Goal: Information Seeking & Learning: Learn about a topic

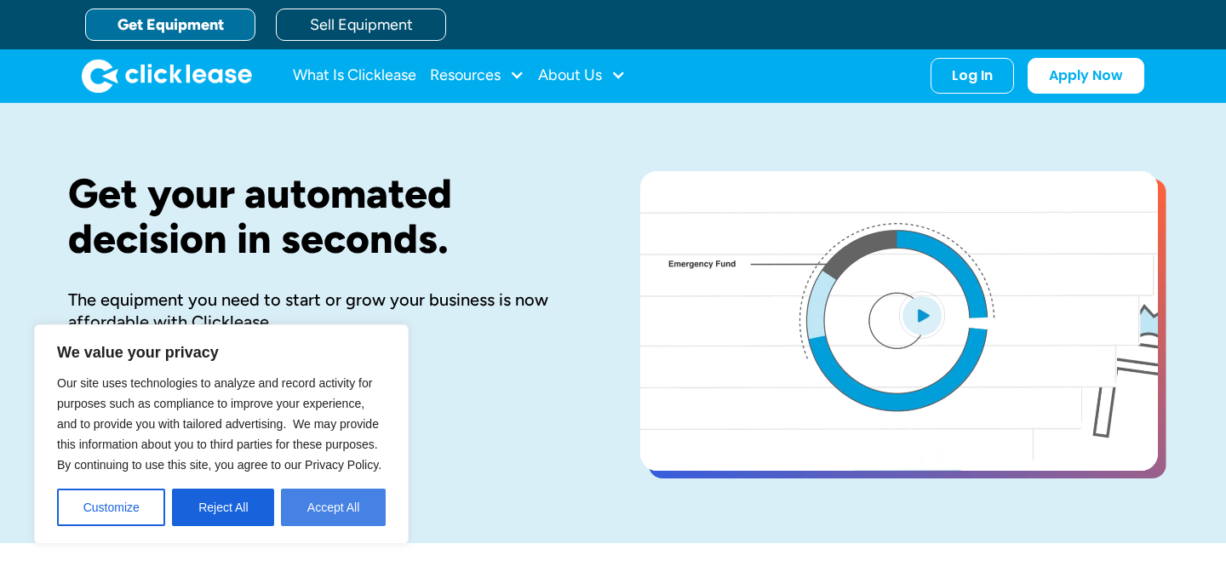
click at [328, 518] on button "Accept All" at bounding box center [333, 507] width 105 height 37
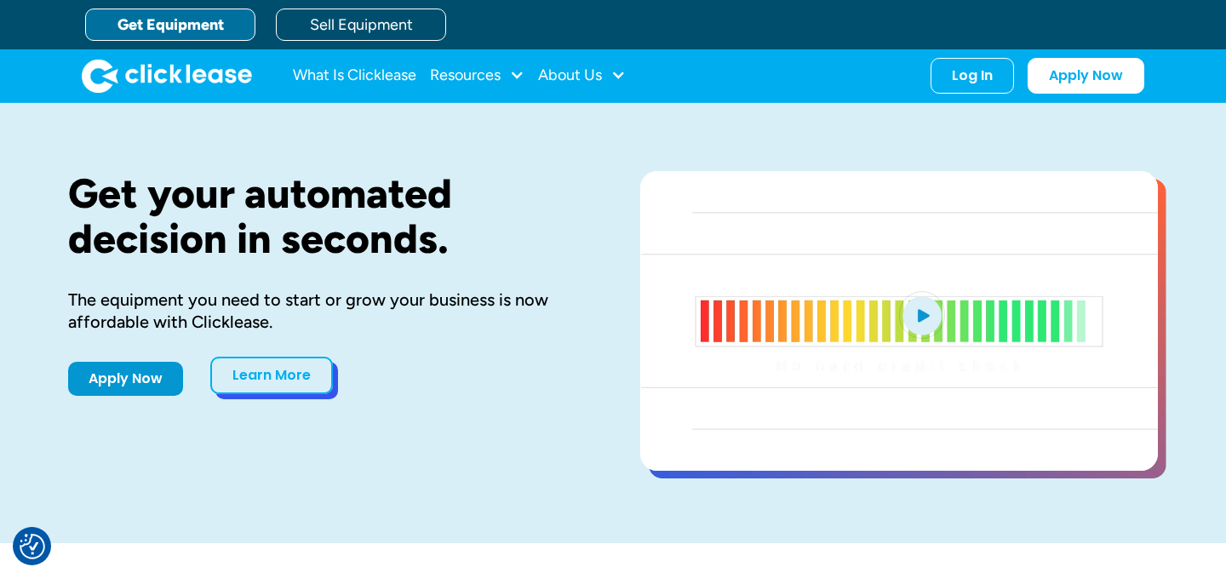
click at [282, 381] on link "Learn More" at bounding box center [271, 375] width 123 height 37
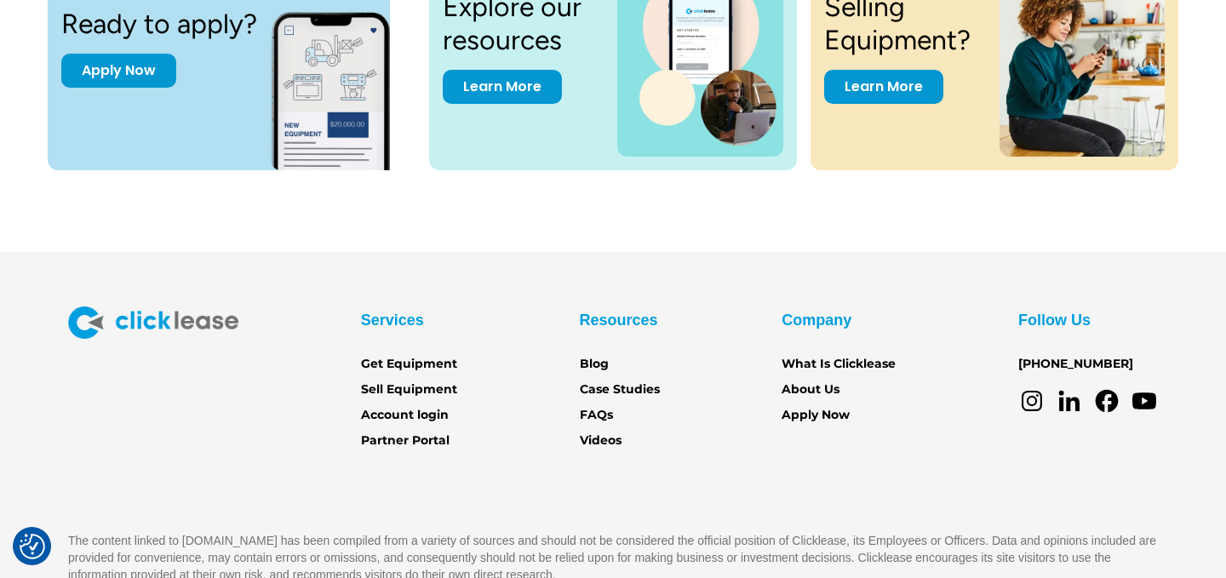
scroll to position [2424, 0]
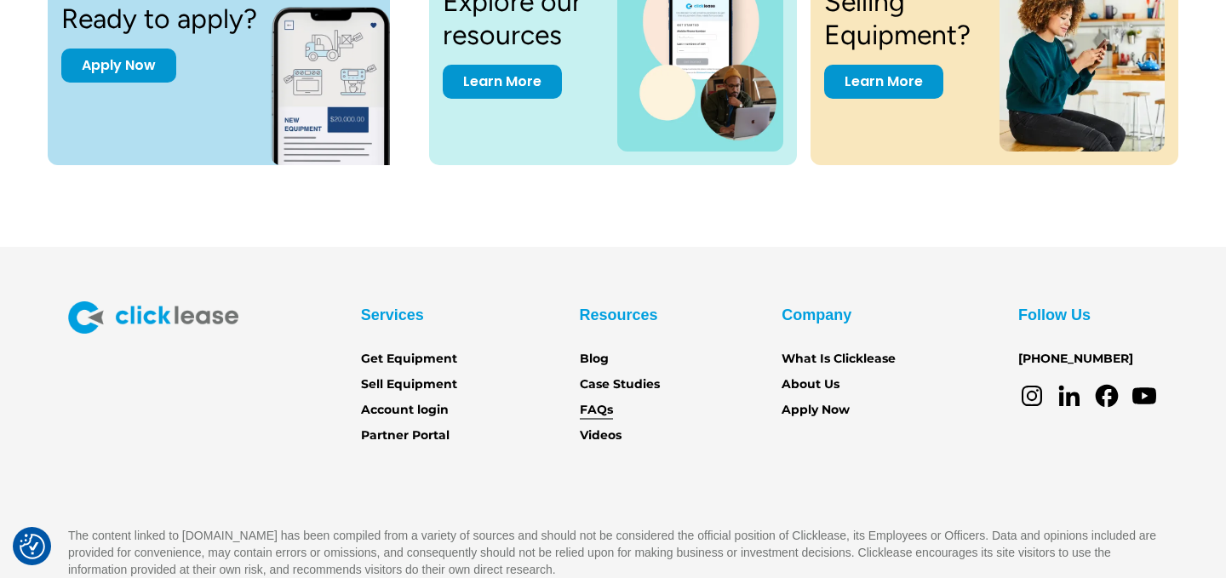
click at [605, 406] on link "FAQs" at bounding box center [596, 410] width 33 height 19
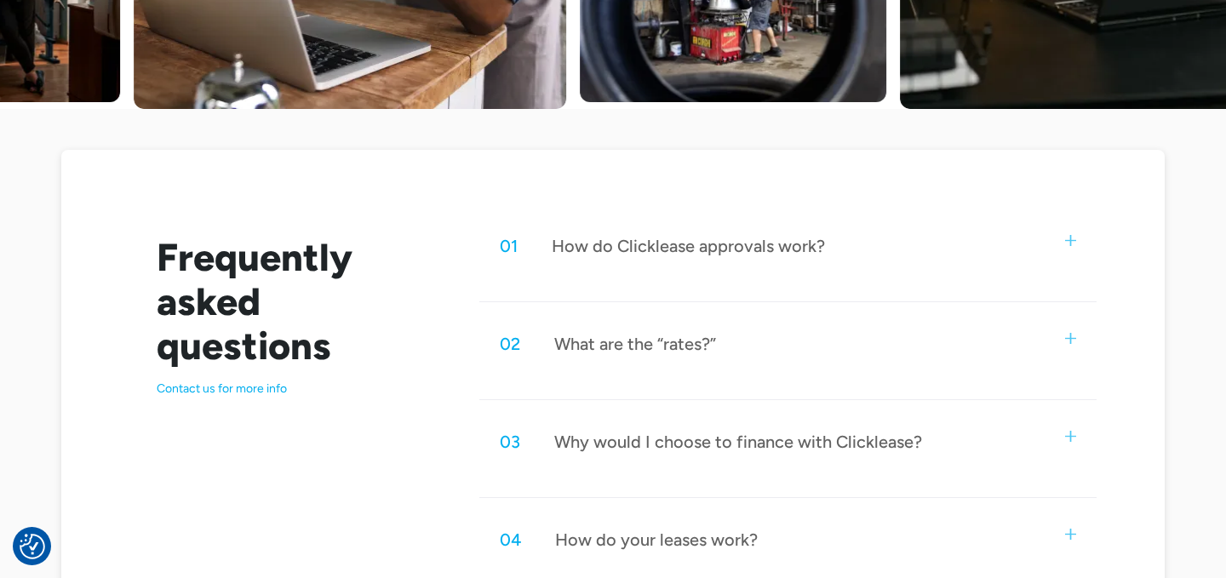
scroll to position [722, 0]
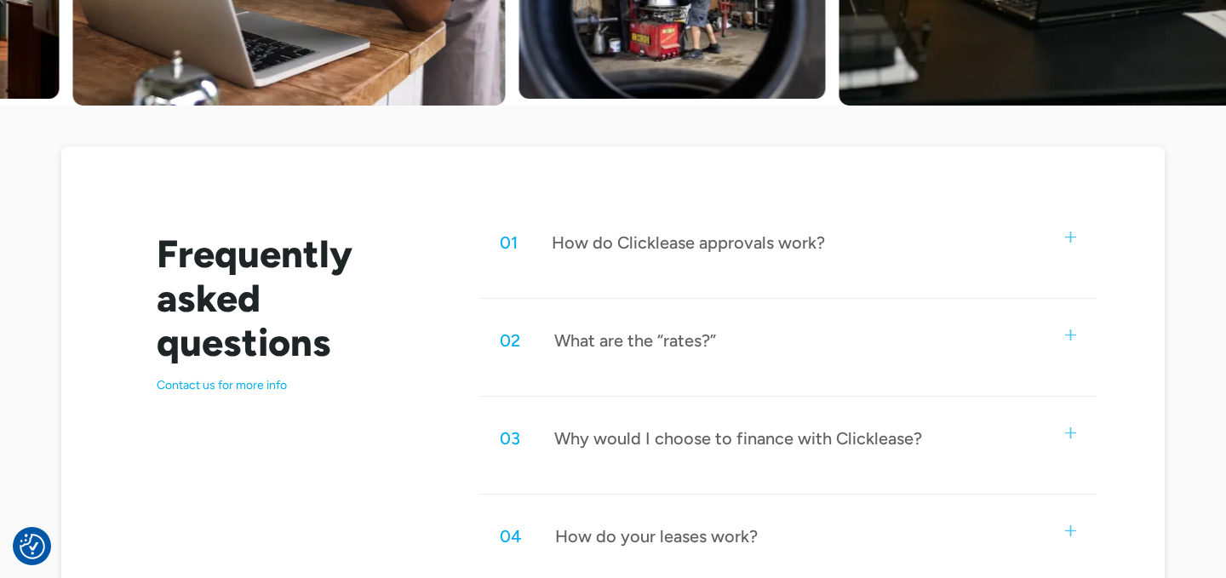
click at [634, 249] on div "How do Clicklease approvals work?" at bounding box center [688, 243] width 273 height 22
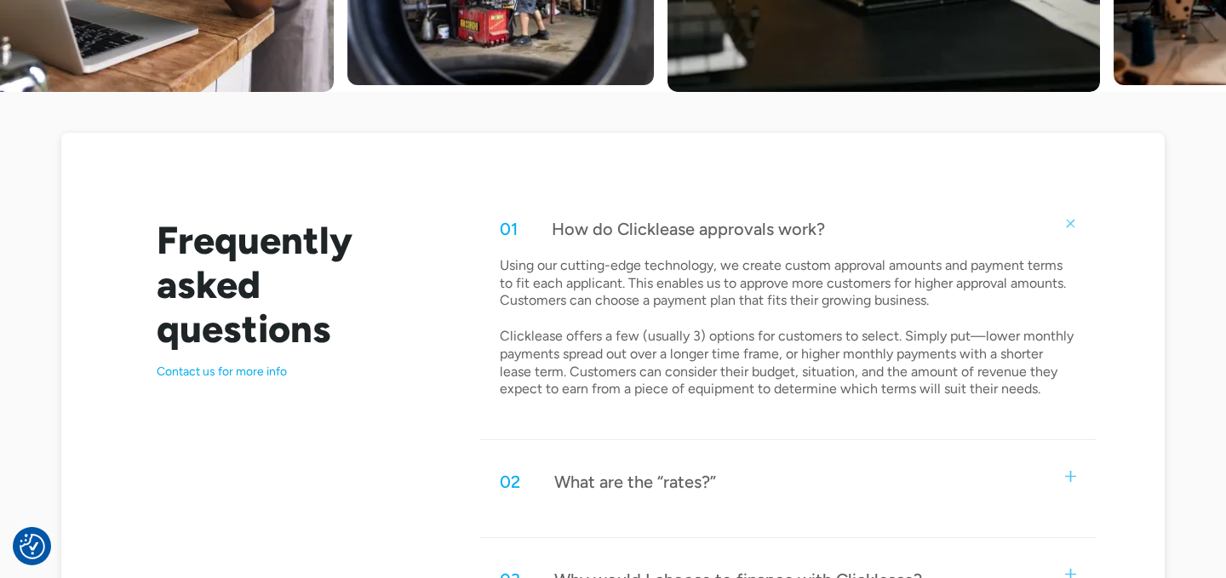
scroll to position [740, 0]
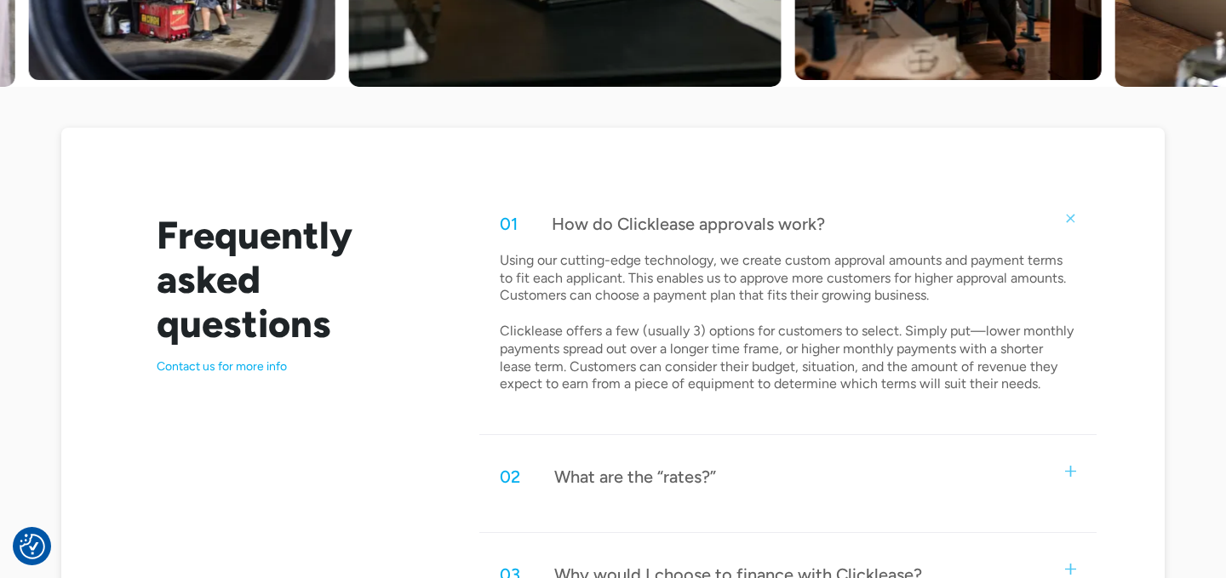
click at [896, 232] on div "01 How do Clicklease approvals work?" at bounding box center [787, 224] width 617 height 56
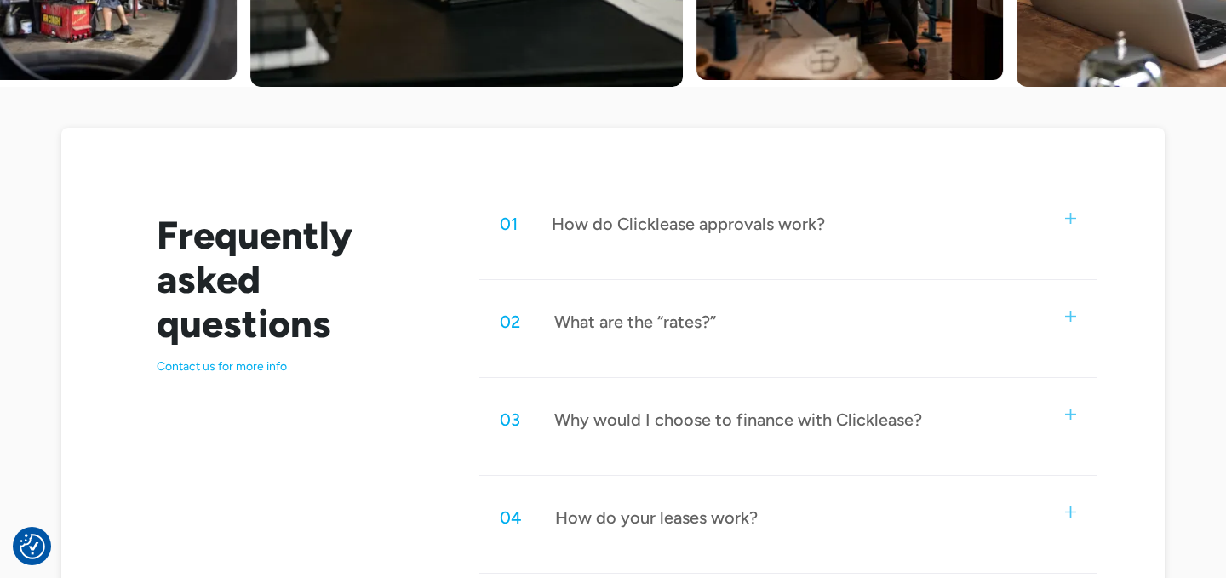
click at [803, 316] on div "02 What are the “rates?”" at bounding box center [787, 322] width 617 height 56
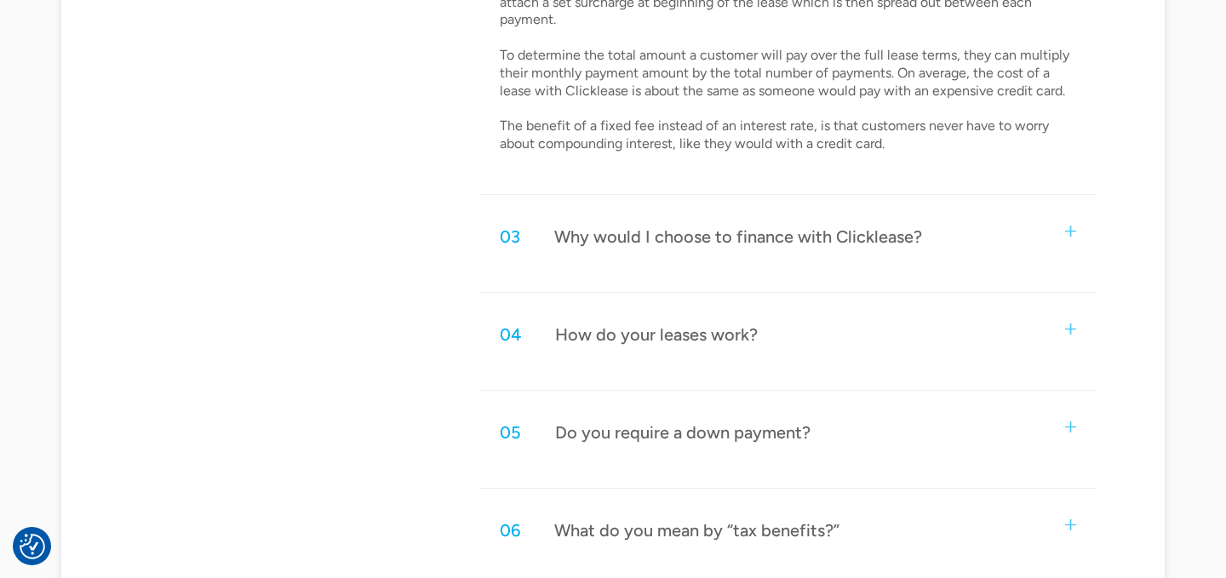
scroll to position [1117, 0]
click at [812, 349] on div "04 How do your leases work?" at bounding box center [787, 332] width 617 height 56
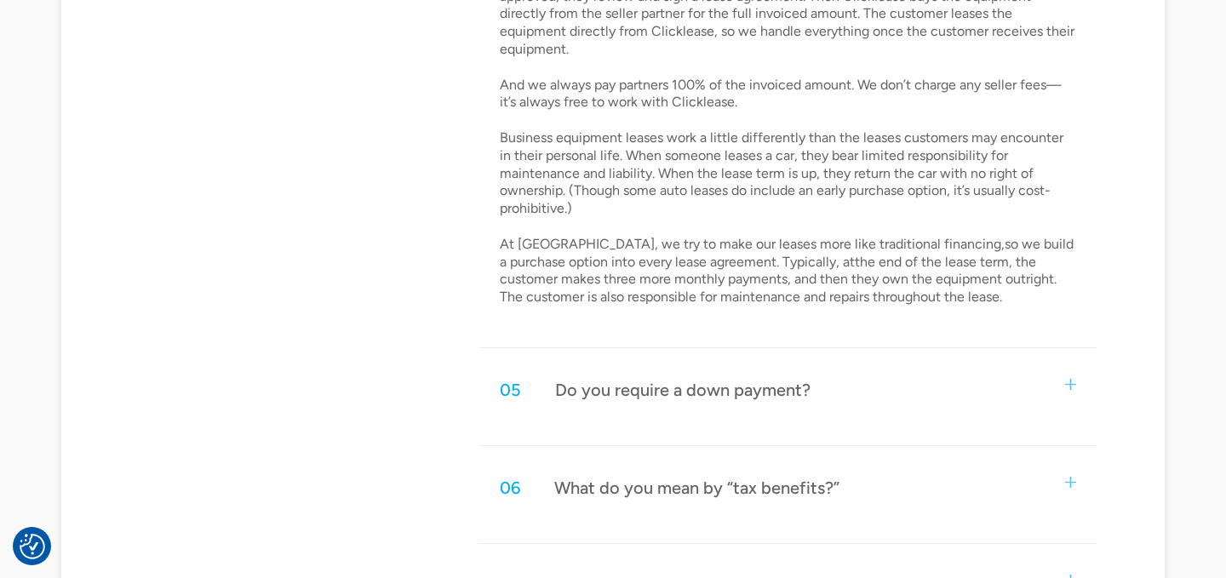
scroll to position [1512, 0]
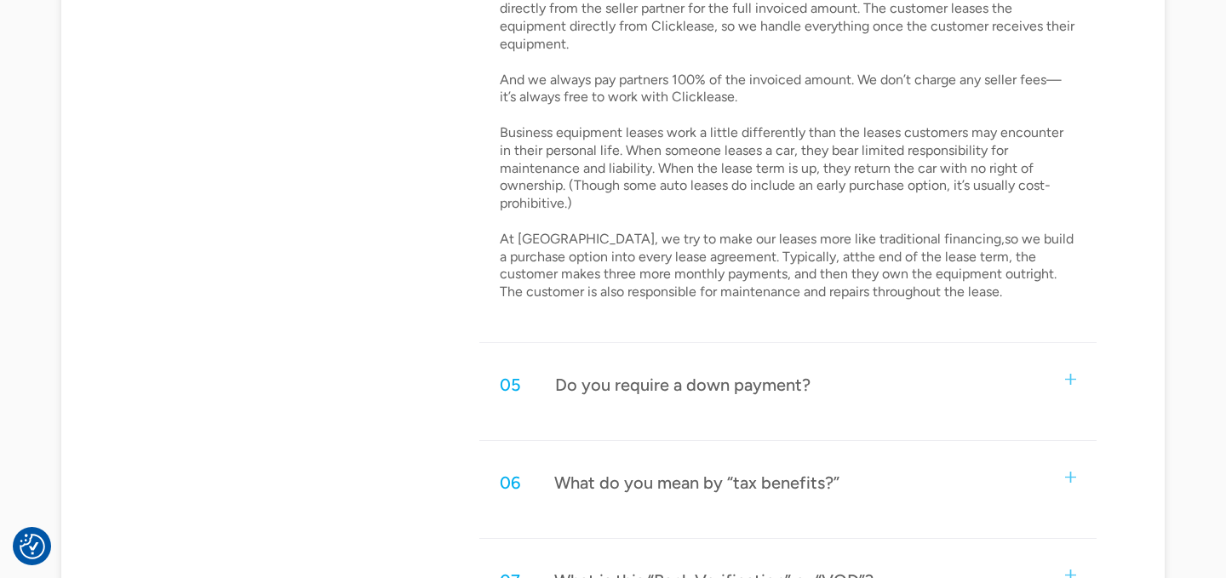
click at [812, 359] on div "05 Do you require a down payment?" at bounding box center [787, 385] width 617 height 56
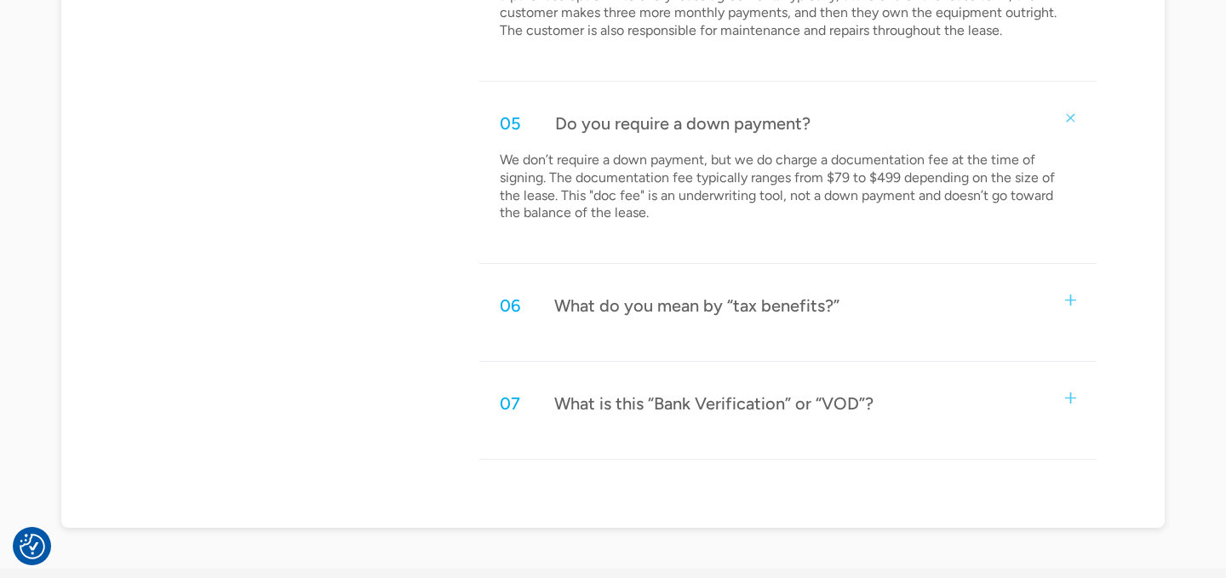
scroll to position [1779, 0]
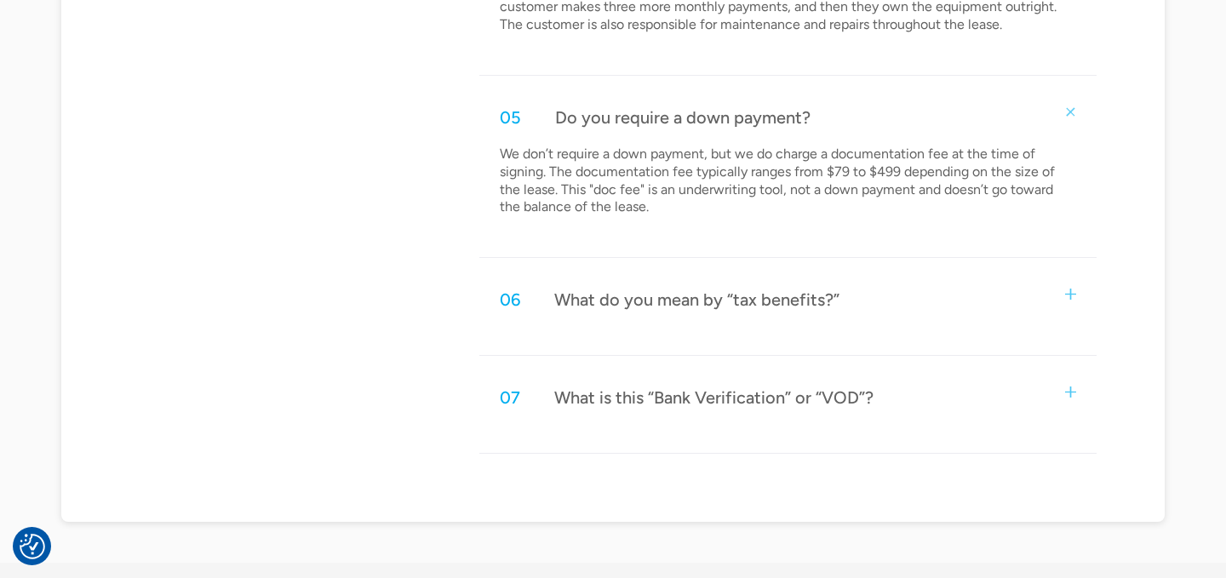
click at [803, 309] on div "06 What do you mean by “tax benefits?”" at bounding box center [787, 300] width 617 height 56
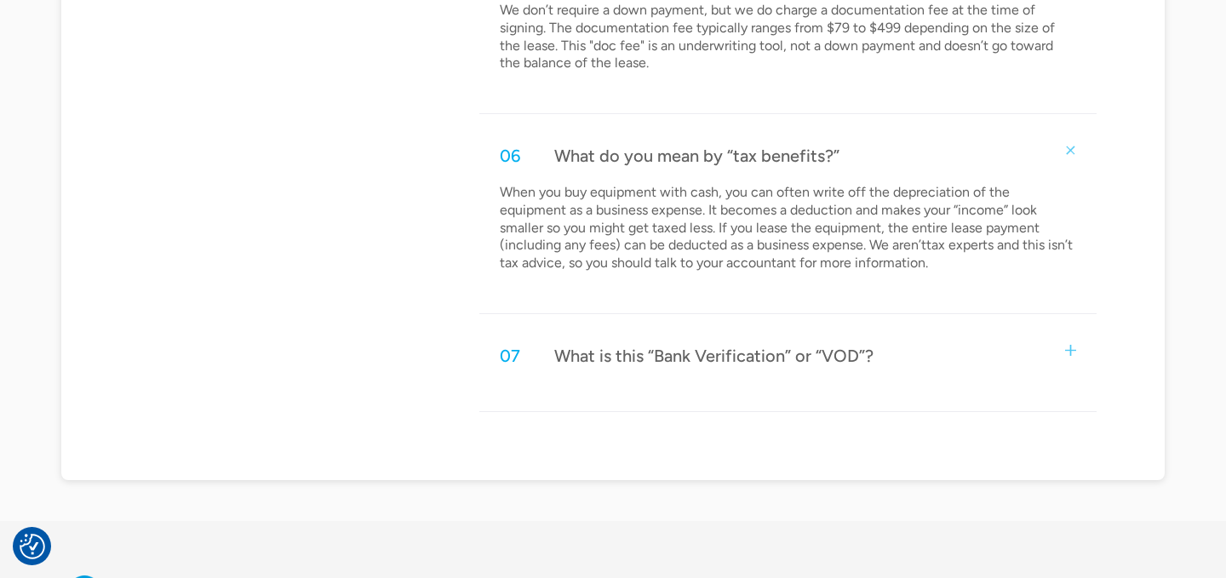
scroll to position [1924, 0]
click at [820, 348] on div "07 What is this “Bank Verification” or “VOD”?" at bounding box center [787, 354] width 617 height 56
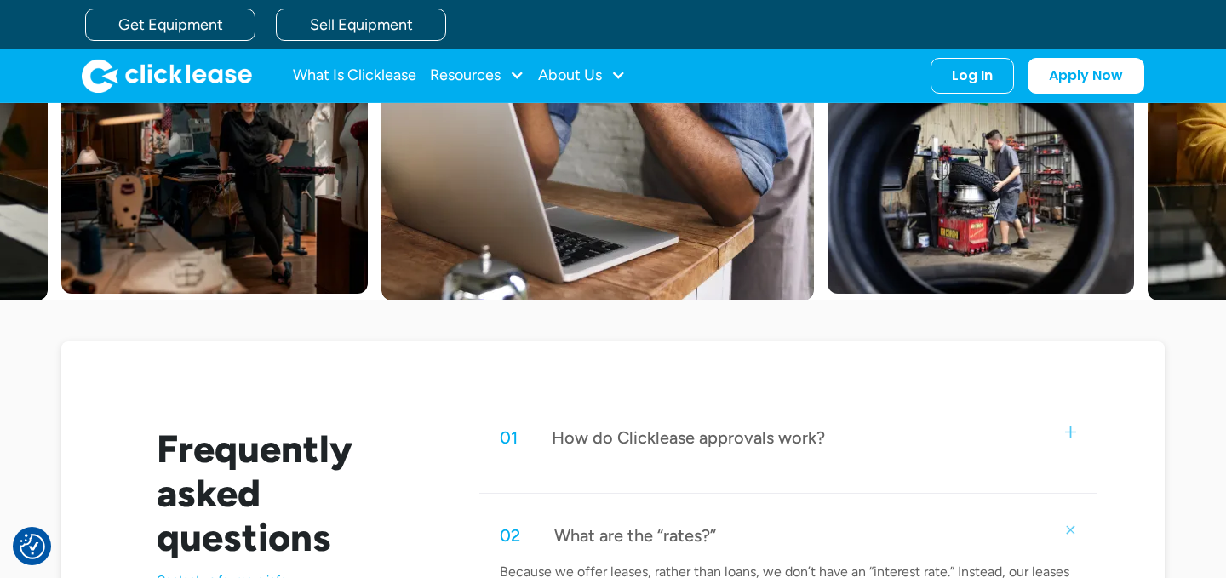
scroll to position [0, 0]
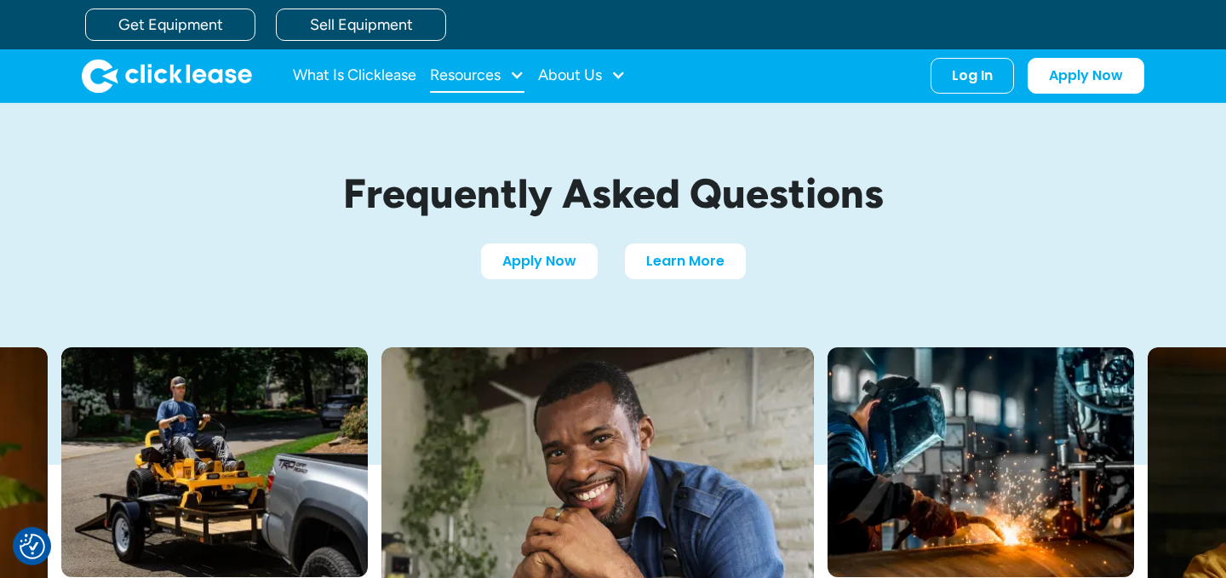
click at [480, 75] on div "Resources" at bounding box center [465, 75] width 71 height 0
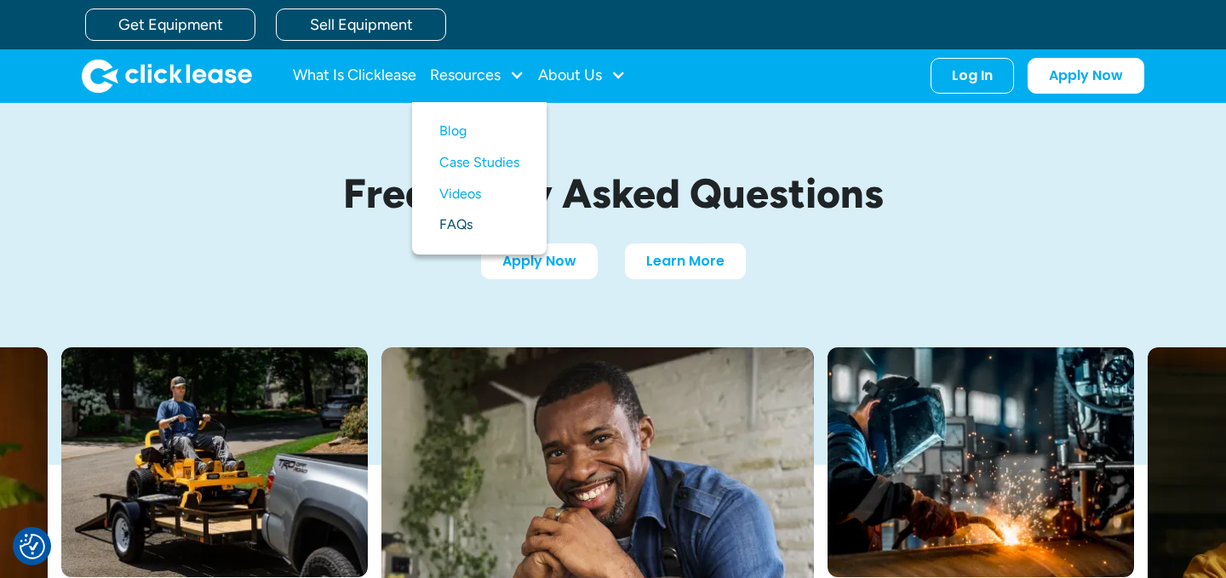
click at [474, 231] on link "FAQs" at bounding box center [479, 224] width 80 height 31
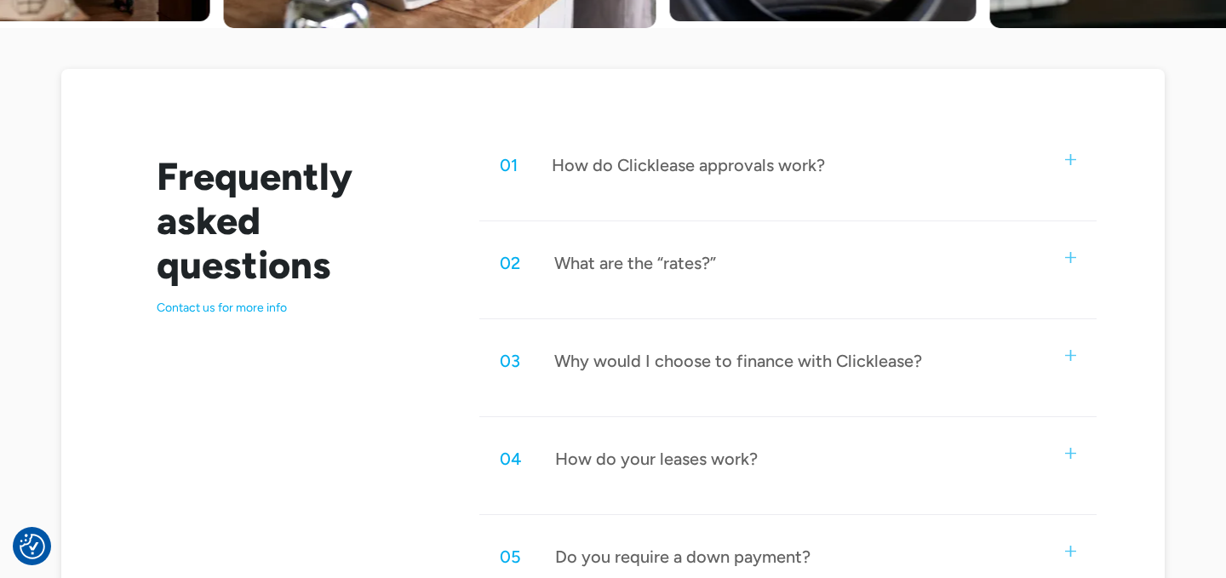
scroll to position [812, 0]
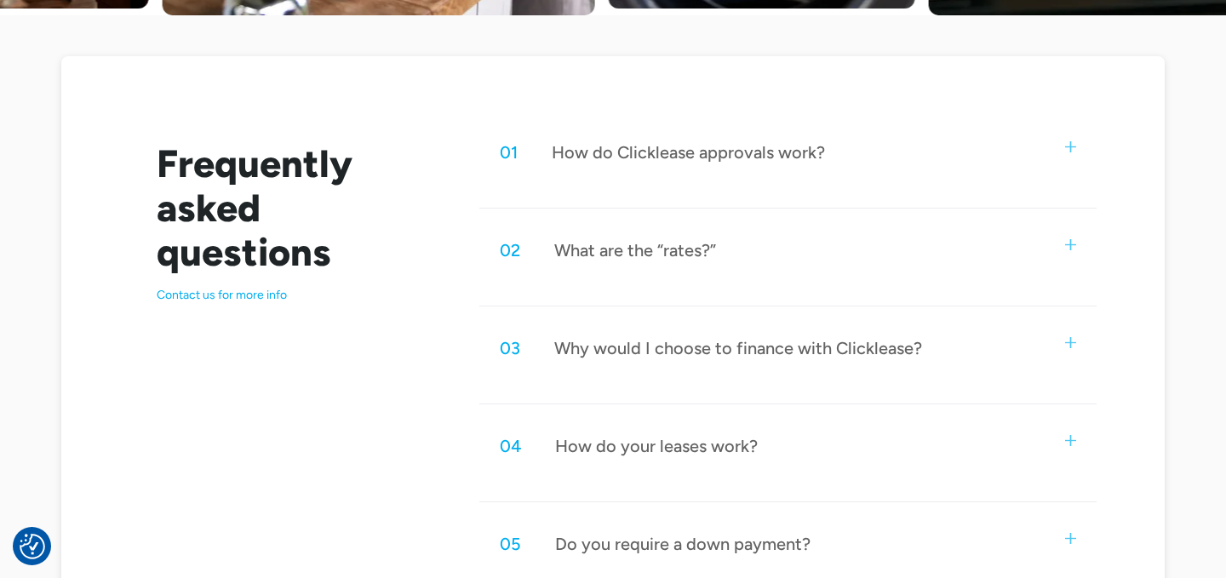
click at [723, 173] on div "01 How do Clicklease approvals work?" at bounding box center [787, 152] width 617 height 56
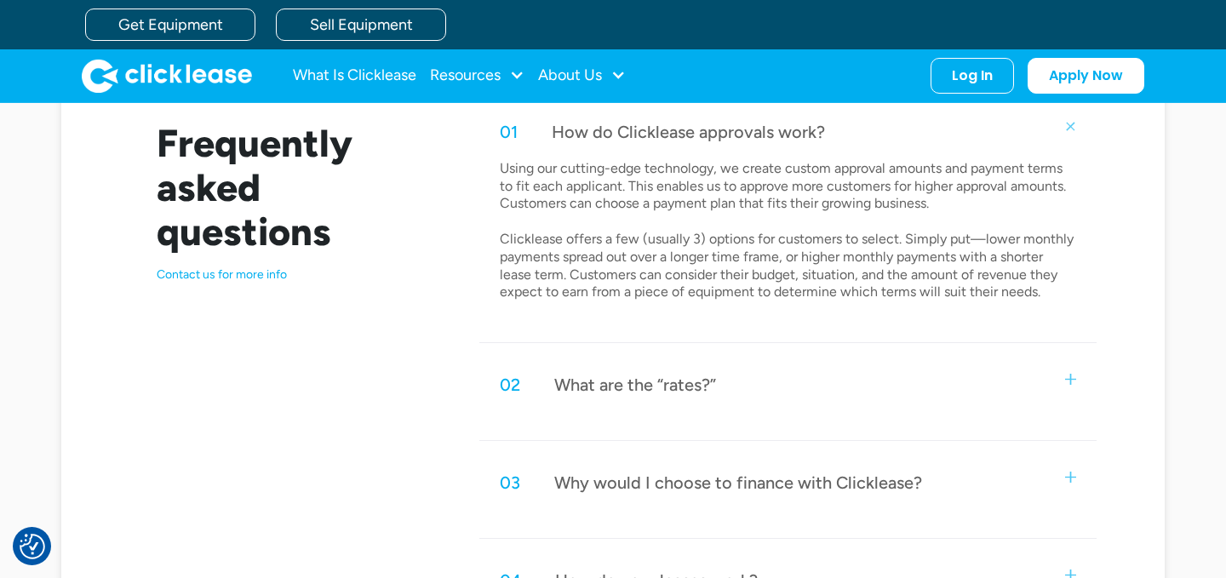
scroll to position [821, 0]
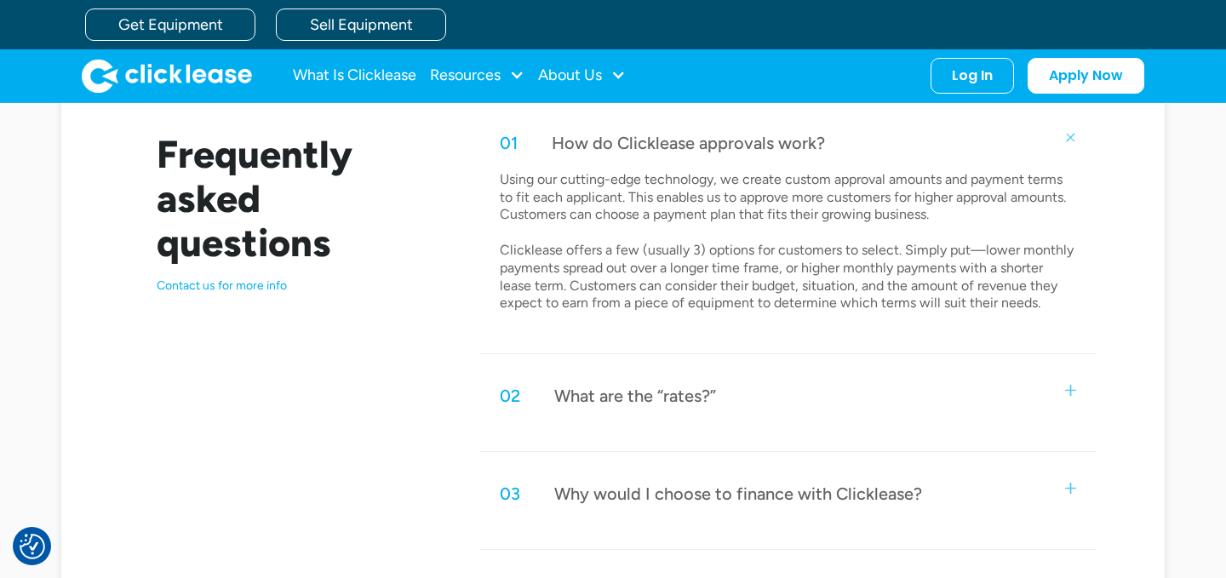
click at [808, 145] on div "How do Clicklease approvals work?" at bounding box center [688, 143] width 273 height 22
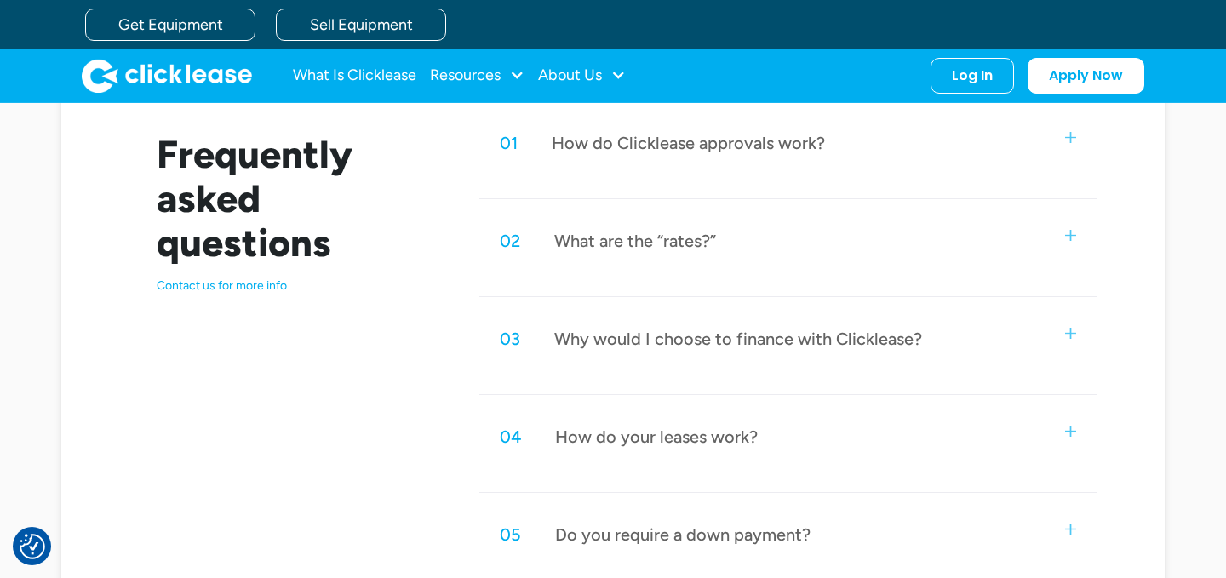
click at [745, 255] on div "02 What are the “rates?”" at bounding box center [787, 241] width 617 height 56
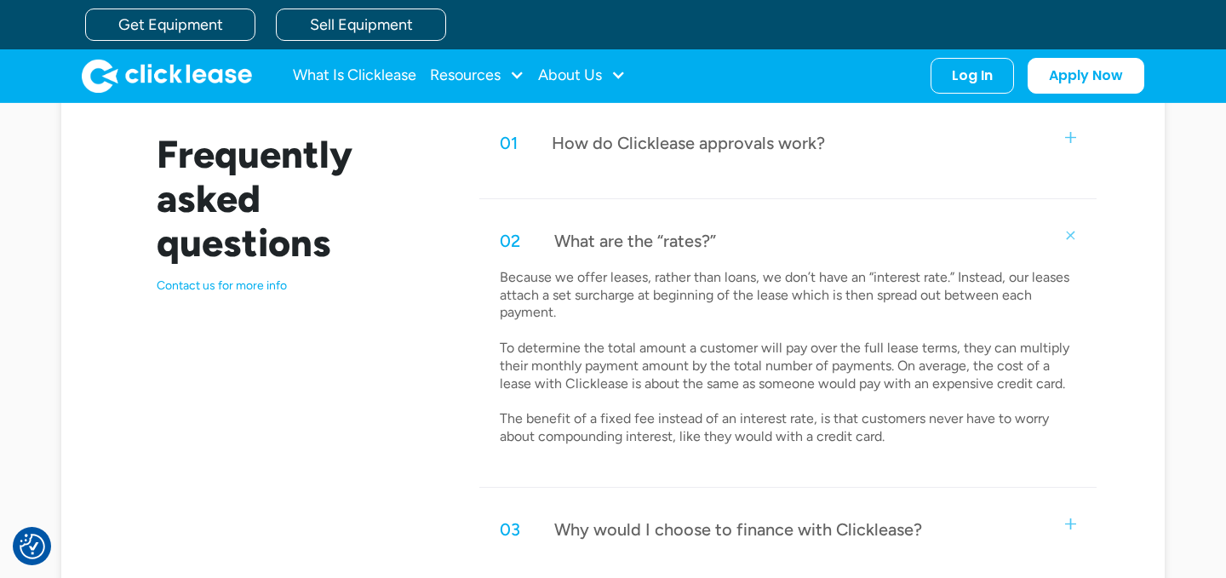
click at [745, 255] on div "02 What are the “rates?”" at bounding box center [787, 241] width 617 height 56
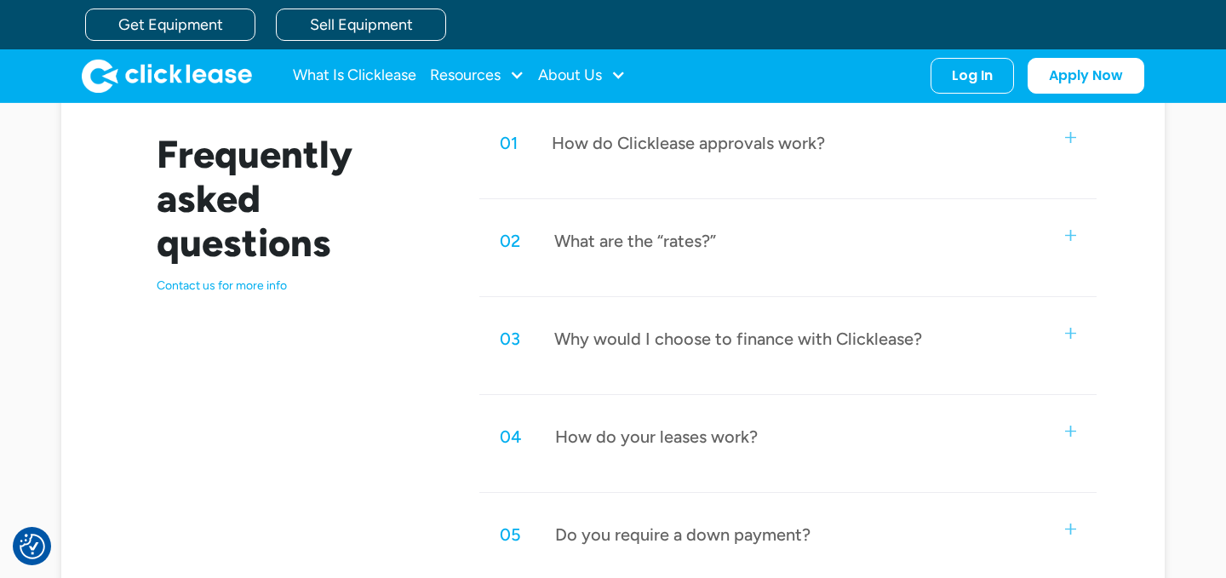
click at [731, 337] on div "Why would I choose to finance with Clicklease?" at bounding box center [738, 339] width 368 height 22
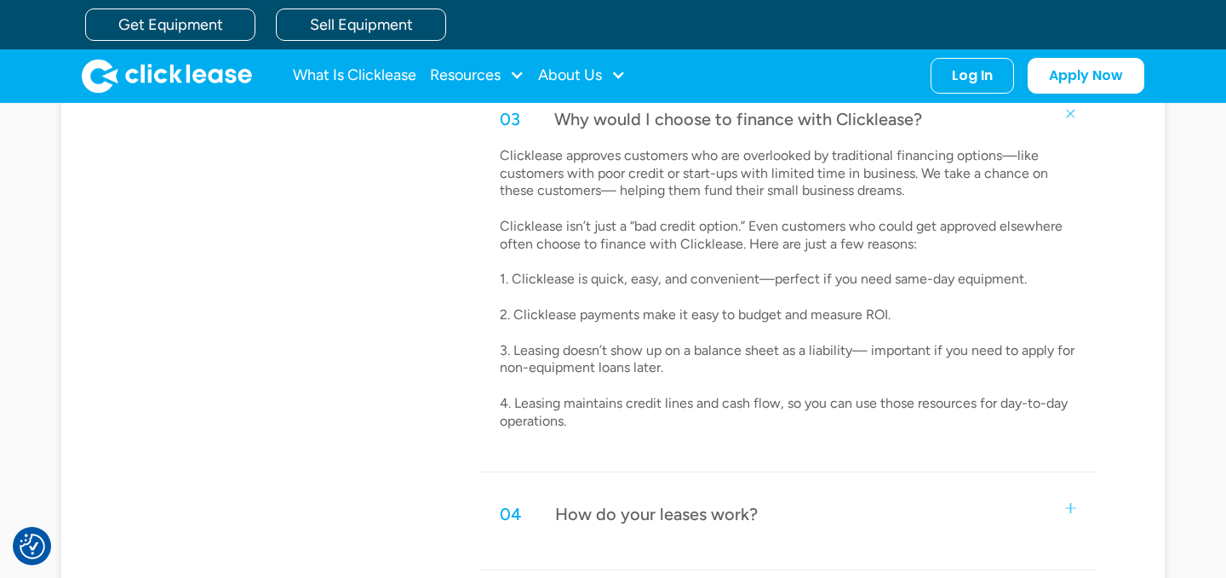
scroll to position [1040, 0]
click at [945, 131] on div "03 Why would I choose to finance with Clicklease?" at bounding box center [787, 120] width 617 height 56
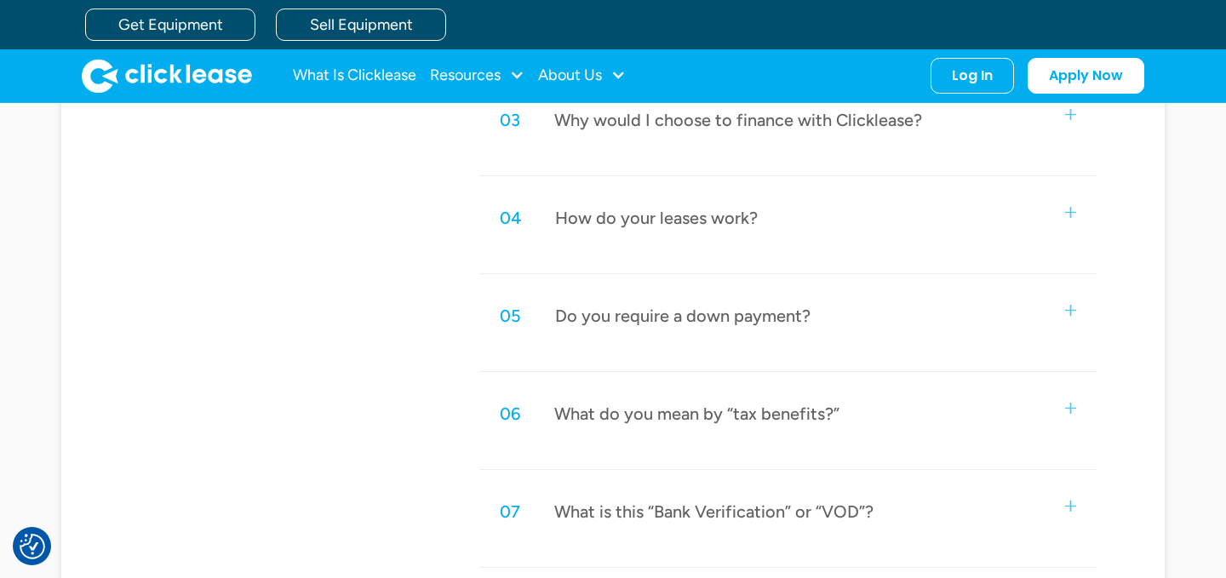
click at [871, 232] on div "04 How do your leases work?" at bounding box center [787, 218] width 617 height 56
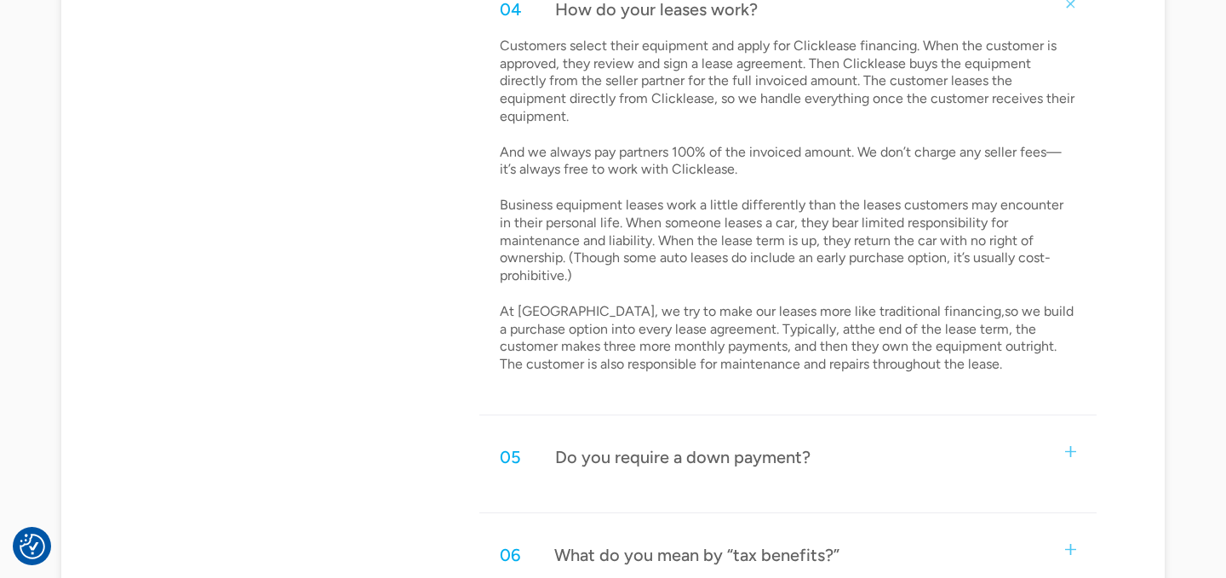
scroll to position [1258, 0]
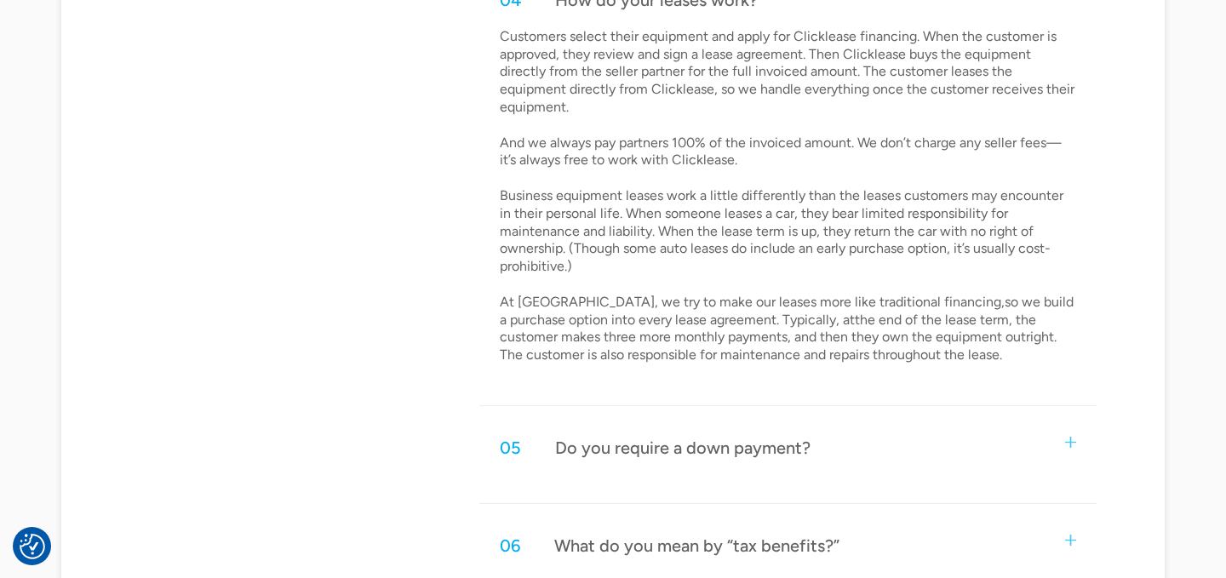
click at [811, 420] on div "05 Do you require a down payment?" at bounding box center [787, 448] width 617 height 56
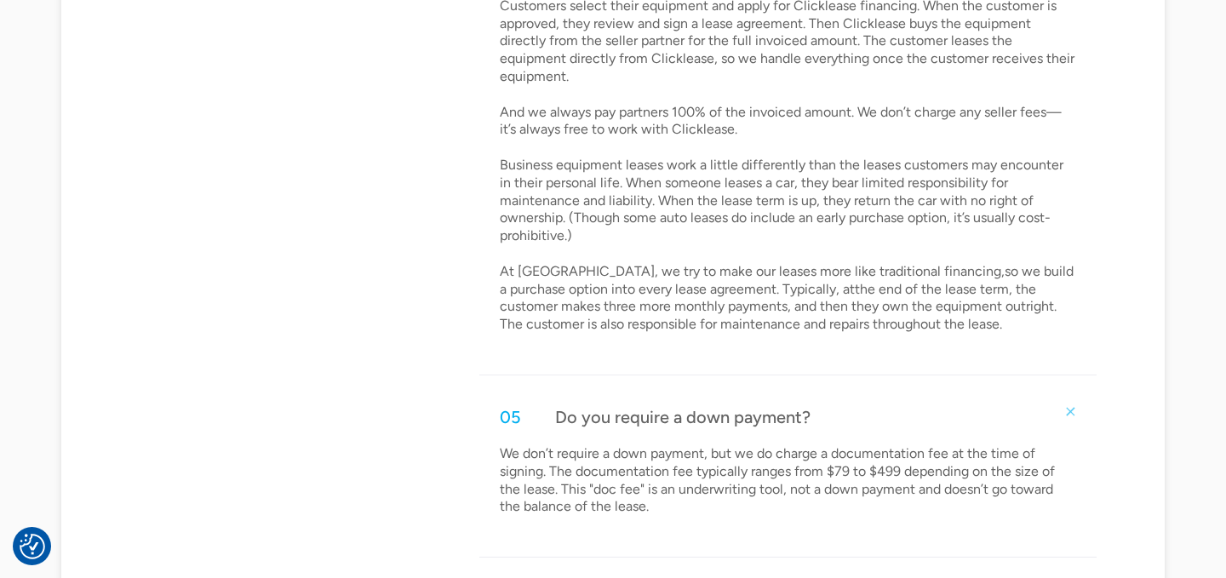
scroll to position [1289, 0]
click at [847, 390] on div "05 Do you require a down payment?" at bounding box center [787, 416] width 617 height 56
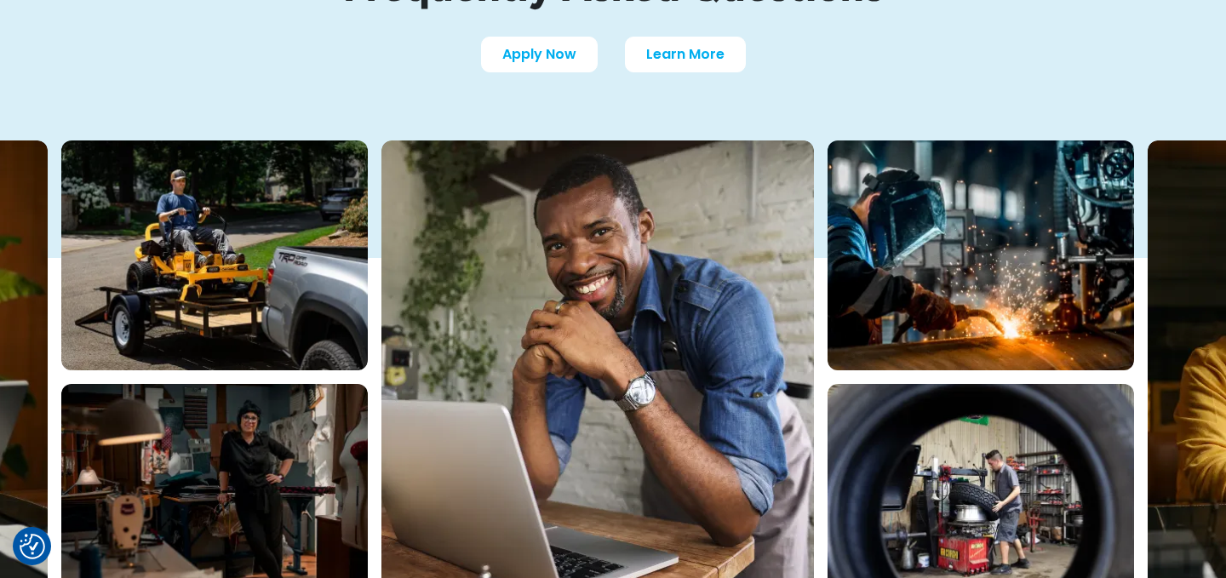
scroll to position [203, 0]
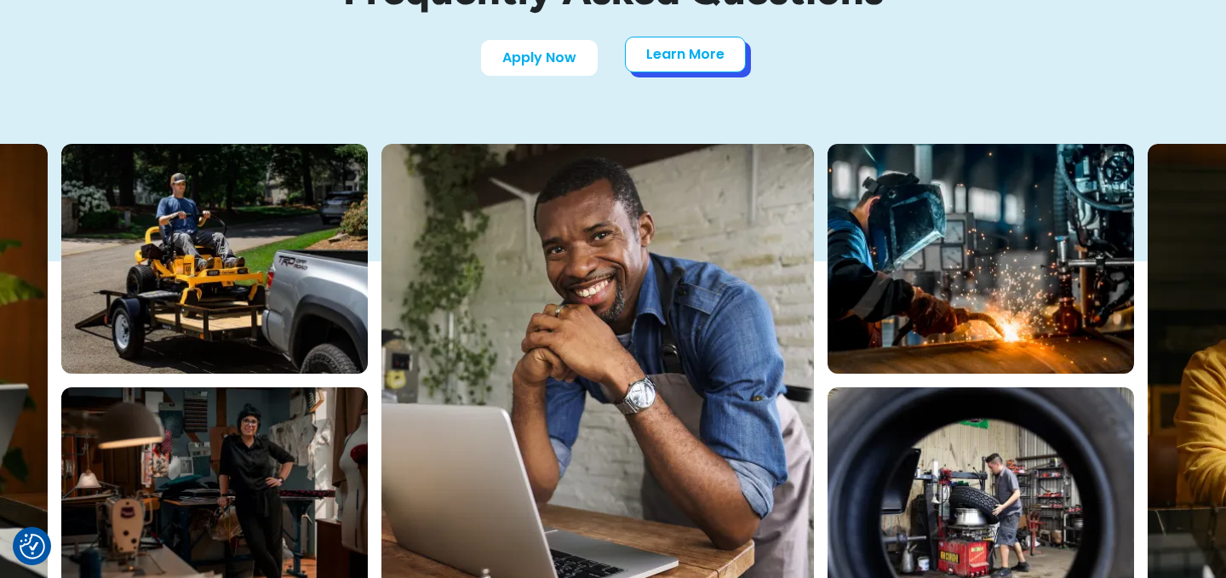
click at [709, 65] on link "Learn More" at bounding box center [685, 55] width 121 height 36
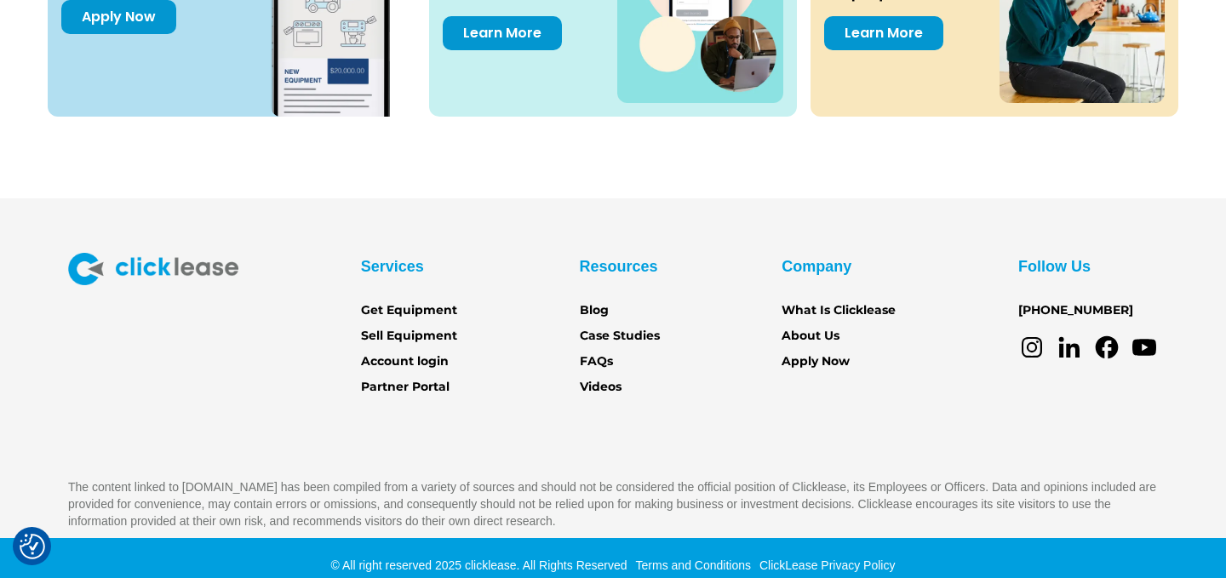
scroll to position [2488, 0]
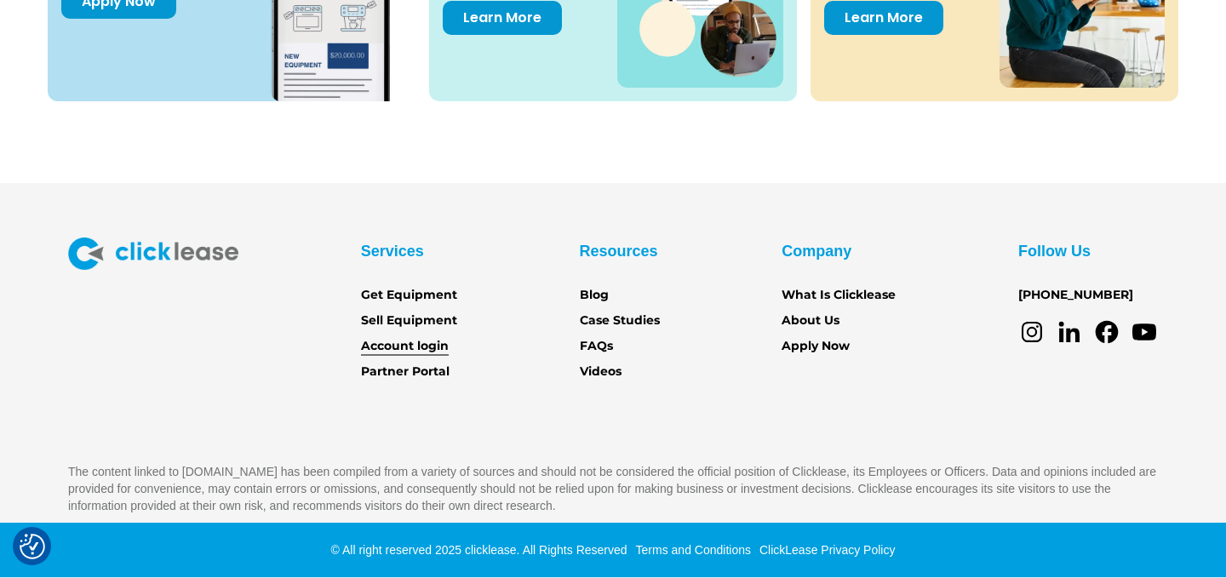
click at [431, 341] on link "Account login" at bounding box center [405, 346] width 88 height 19
